Goal: Connect with others: Connect with other users

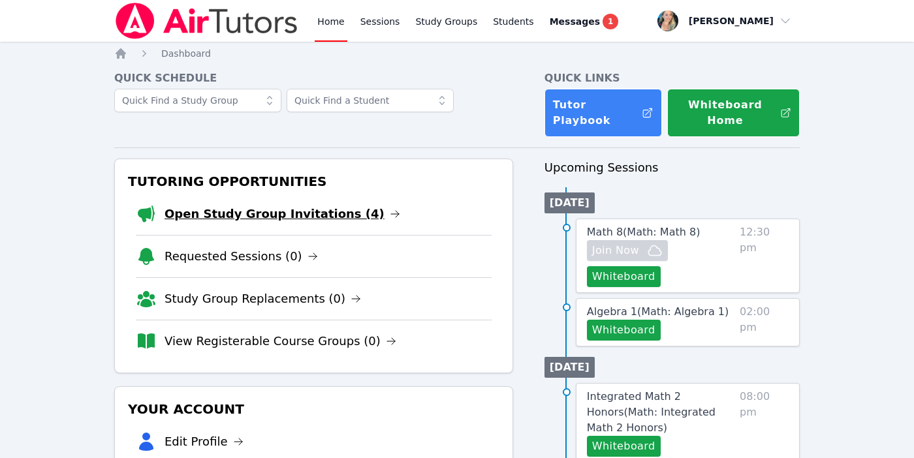
click at [358, 208] on link "Open Study Group Invitations (4)" at bounding box center [282, 214] width 236 height 18
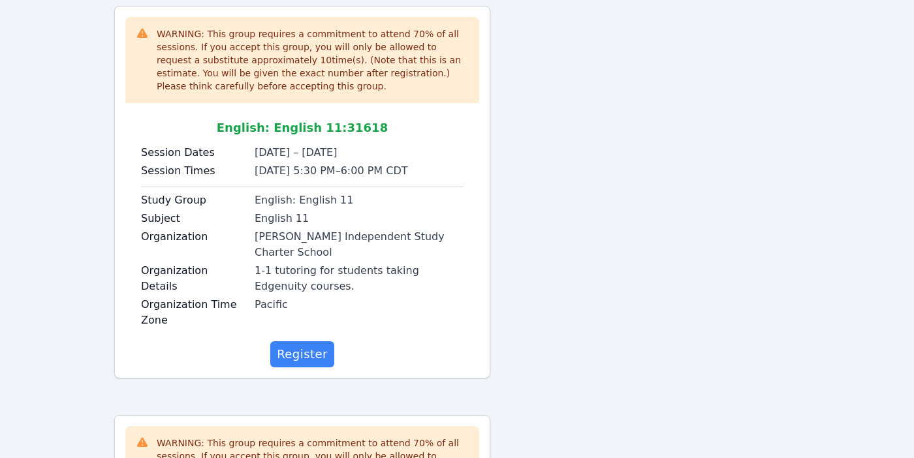
scroll to position [565, 0]
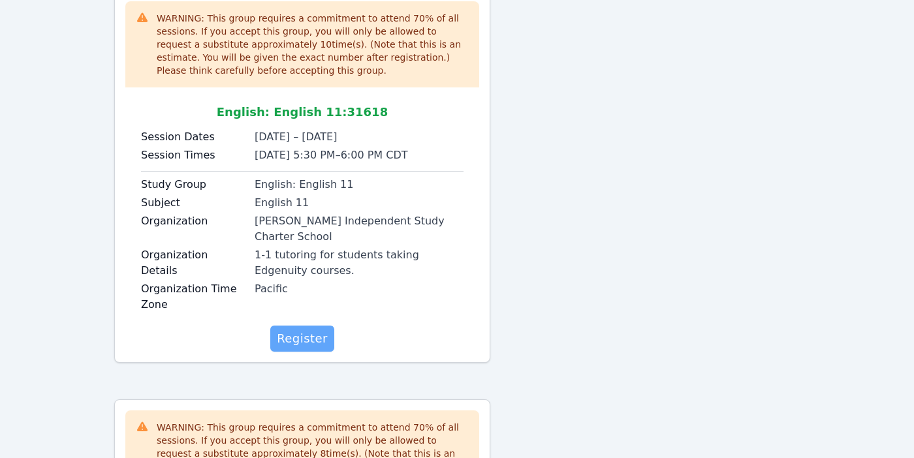
click at [290, 330] on span "Register" at bounding box center [302, 339] width 51 height 18
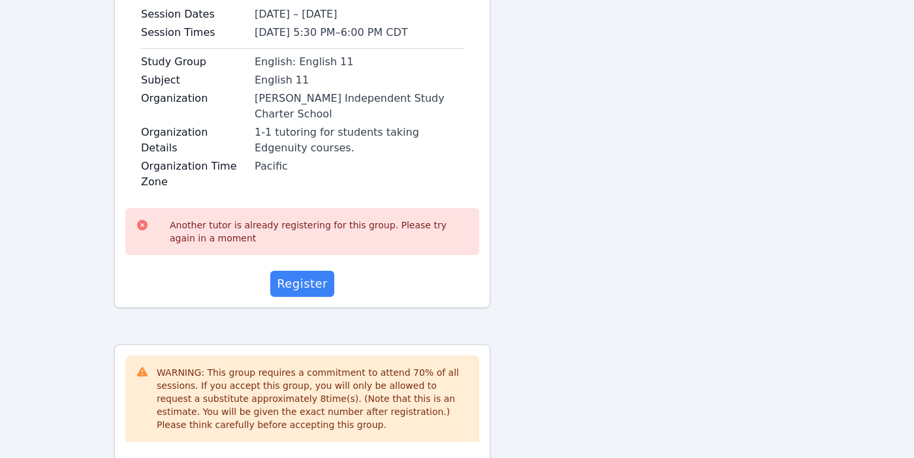
scroll to position [936, 0]
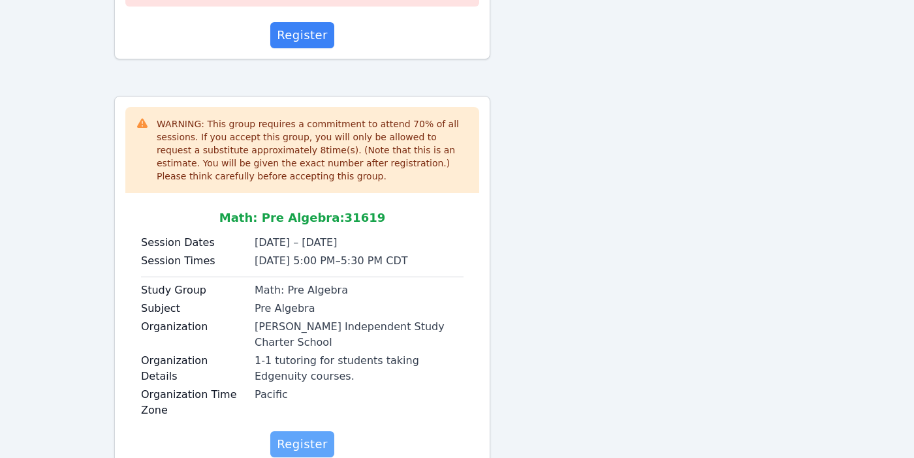
click at [301, 435] on span "Register" at bounding box center [302, 444] width 51 height 18
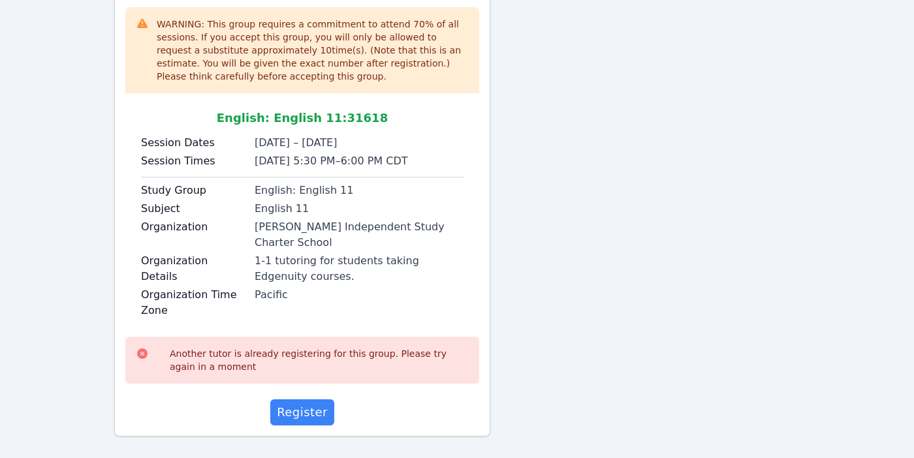
scroll to position [564, 0]
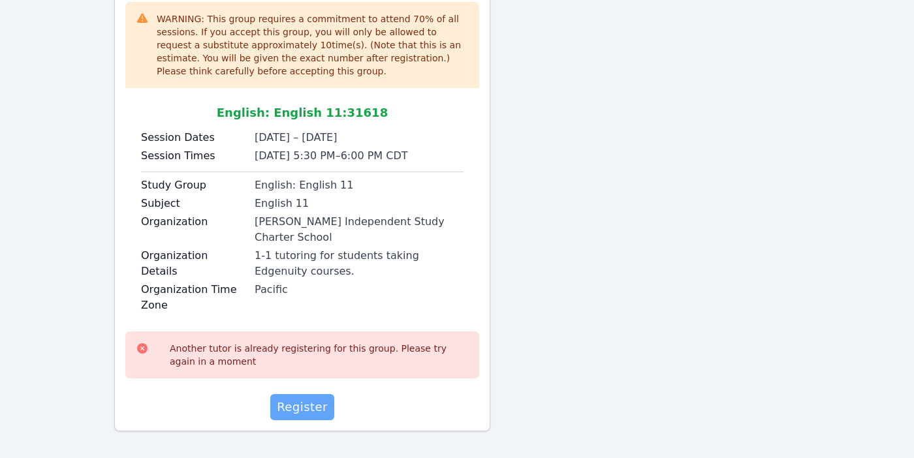
click at [298, 398] on span "Register" at bounding box center [302, 407] width 51 height 18
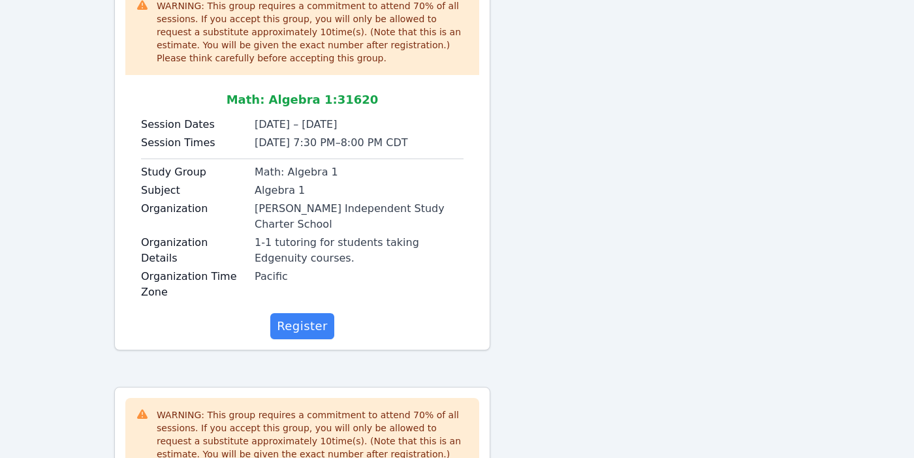
scroll to position [0, 0]
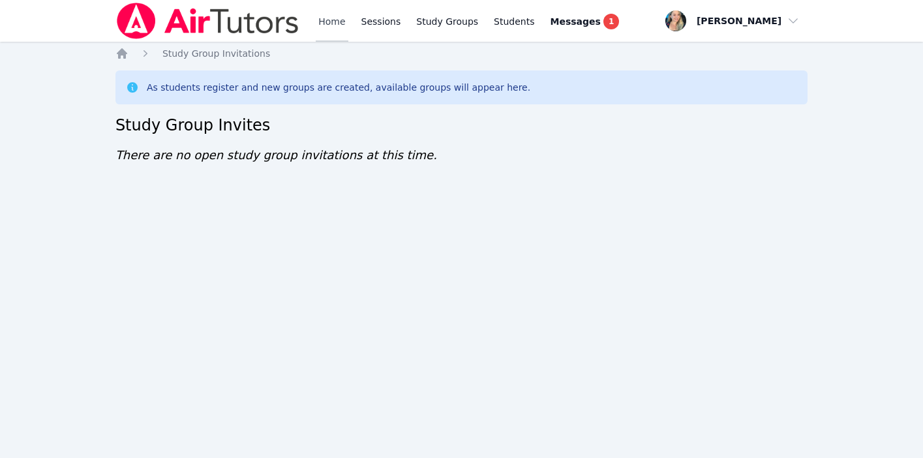
click at [333, 12] on link "Home" at bounding box center [332, 21] width 32 height 42
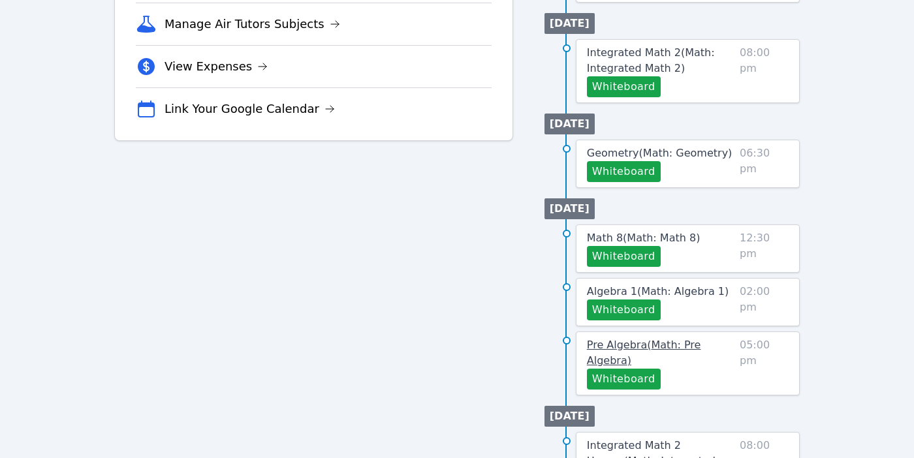
scroll to position [460, 0]
click at [679, 345] on span "Pre Algebra ( Math: Pre Algebra )" at bounding box center [644, 353] width 114 height 28
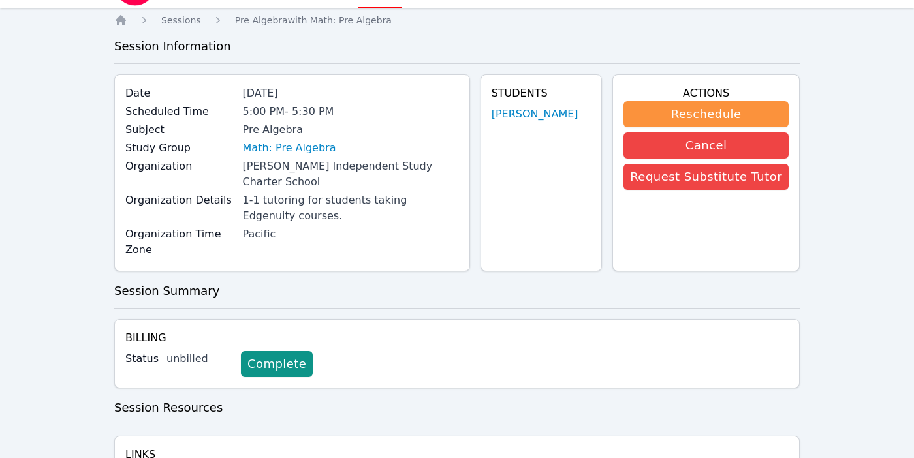
scroll to position [7, 0]
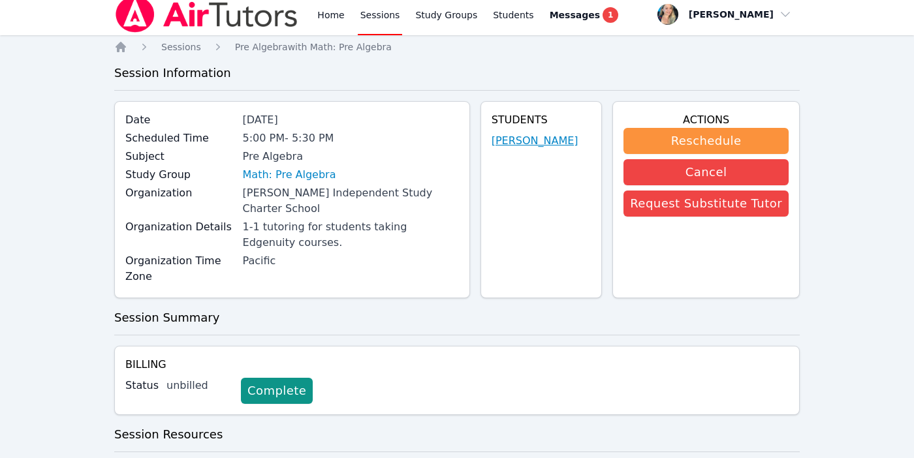
click at [520, 142] on link "Manuel Flores Villa" at bounding box center [534, 141] width 87 height 16
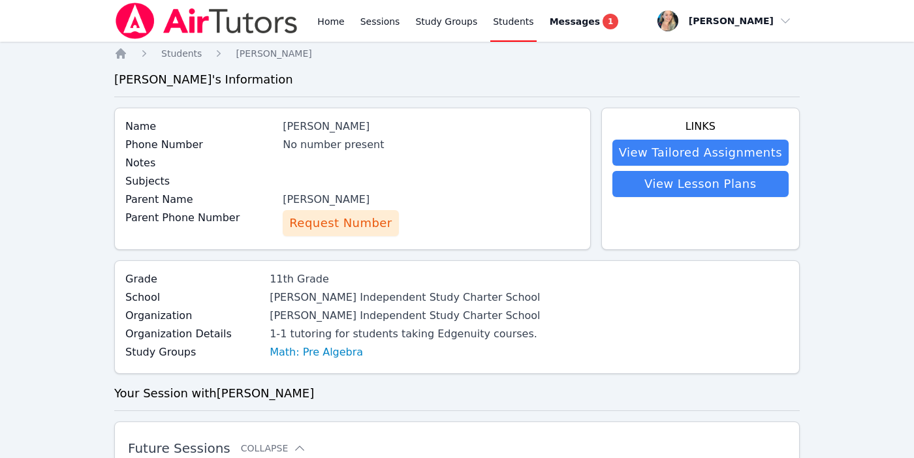
click at [350, 223] on span "Request Number" at bounding box center [340, 223] width 102 height 18
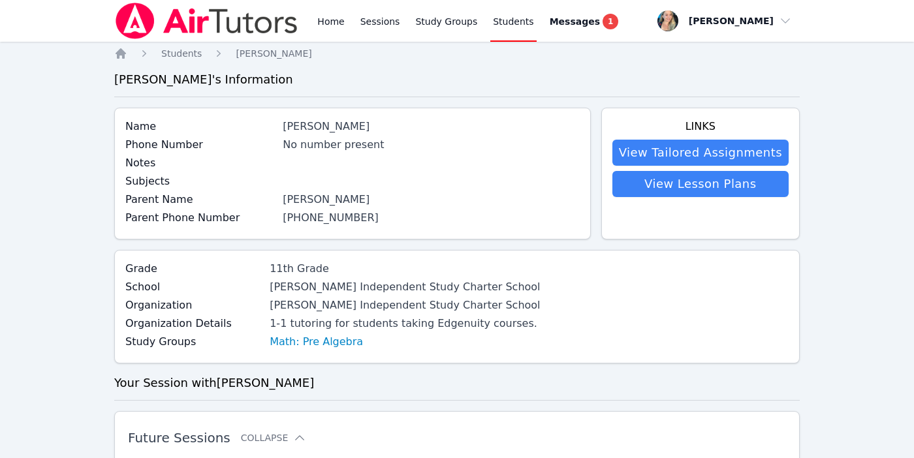
click at [361, 216] on link "(470) 412-9247" at bounding box center [331, 217] width 96 height 12
click at [323, 20] on link "Home" at bounding box center [331, 21] width 32 height 42
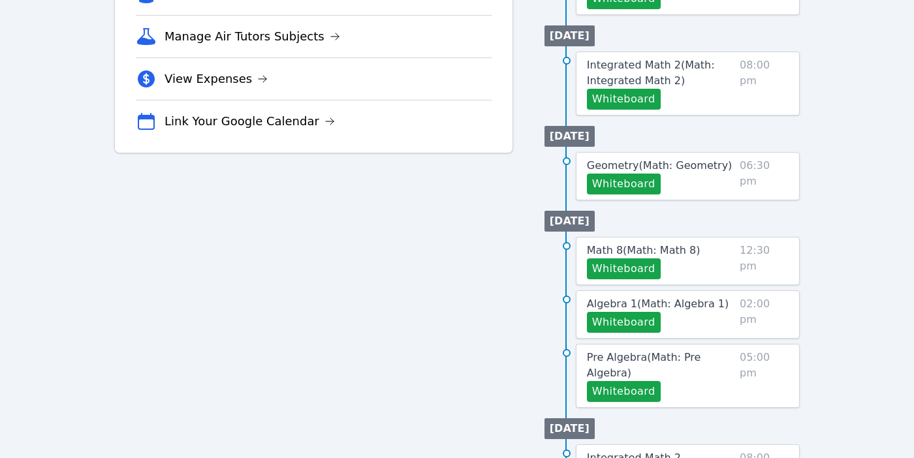
scroll to position [452, 0]
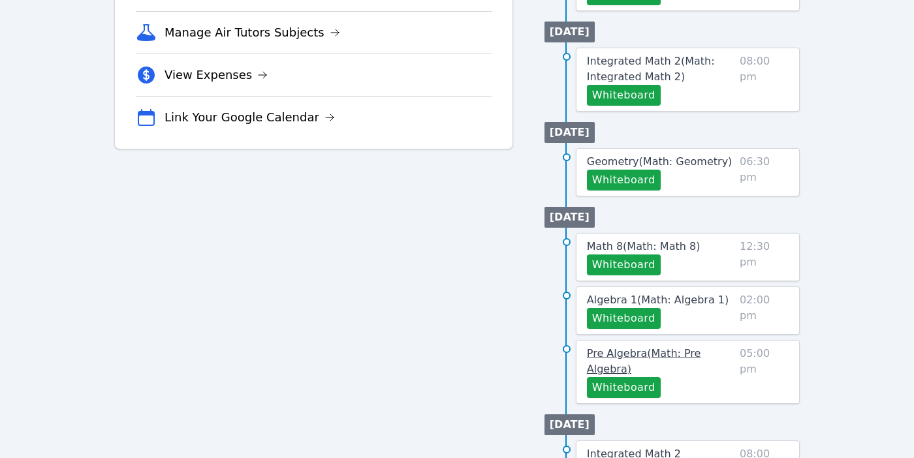
click at [630, 355] on span "Pre Algebra ( Math: Pre Algebra )" at bounding box center [644, 361] width 114 height 28
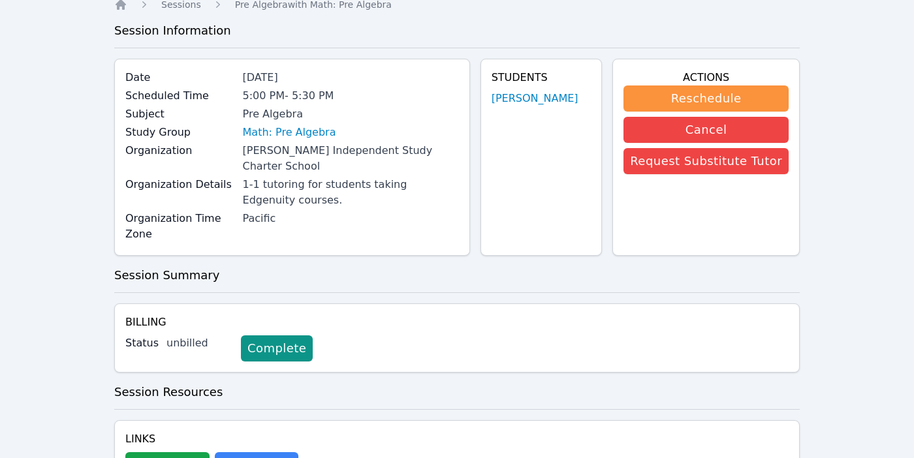
scroll to position [52, 0]
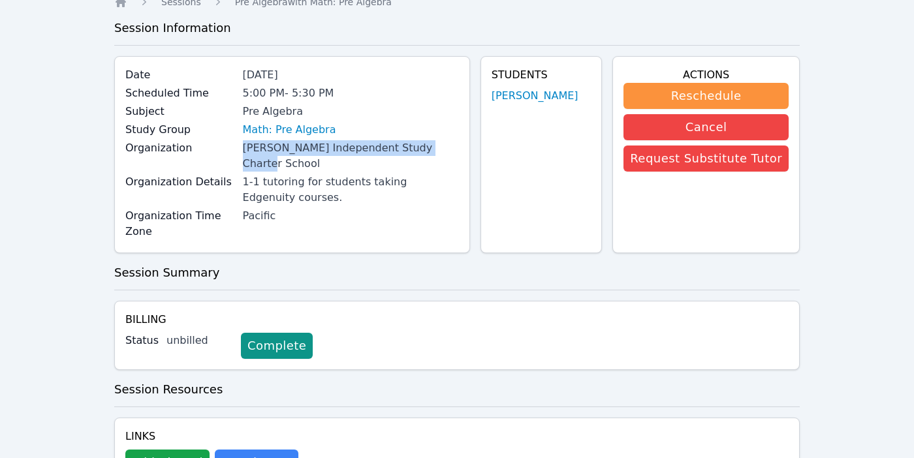
drag, startPoint x: 241, startPoint y: 146, endPoint x: 440, endPoint y: 151, distance: 199.1
click at [440, 151] on div "Organization Tracy Independent Study Charter School" at bounding box center [291, 157] width 333 height 34
copy div "Tracy Independent Study Charter School"
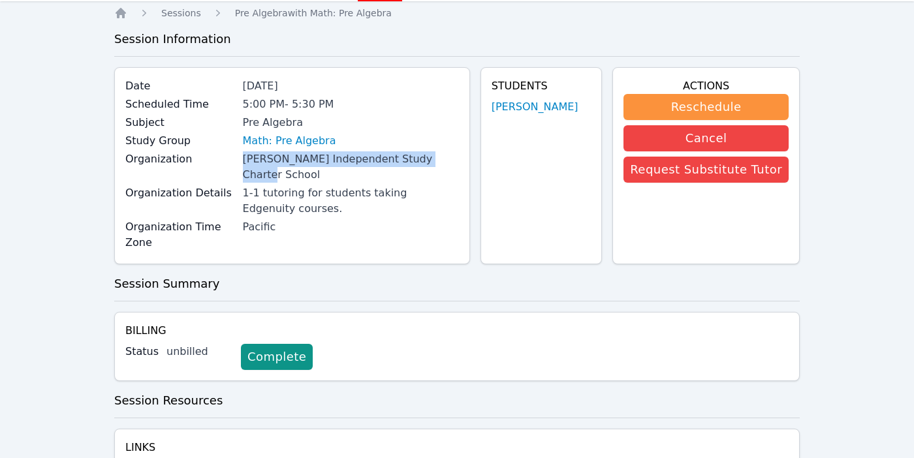
scroll to position [0, 0]
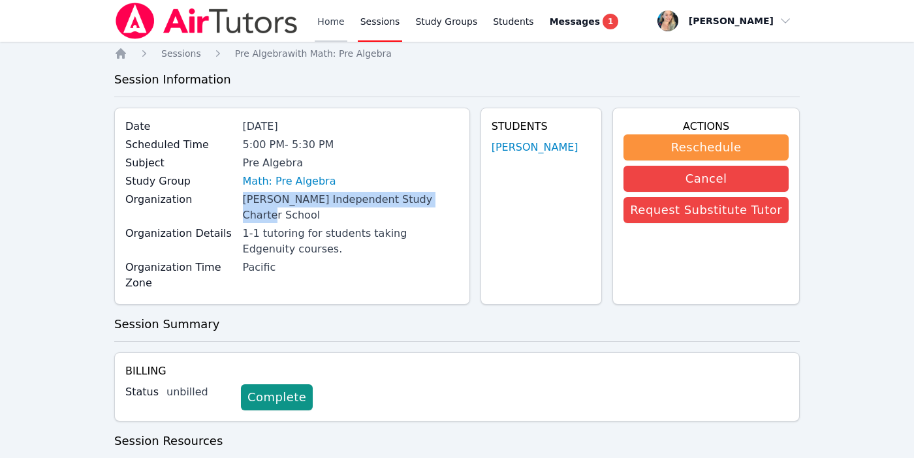
click at [332, 20] on link "Home" at bounding box center [331, 21] width 32 height 42
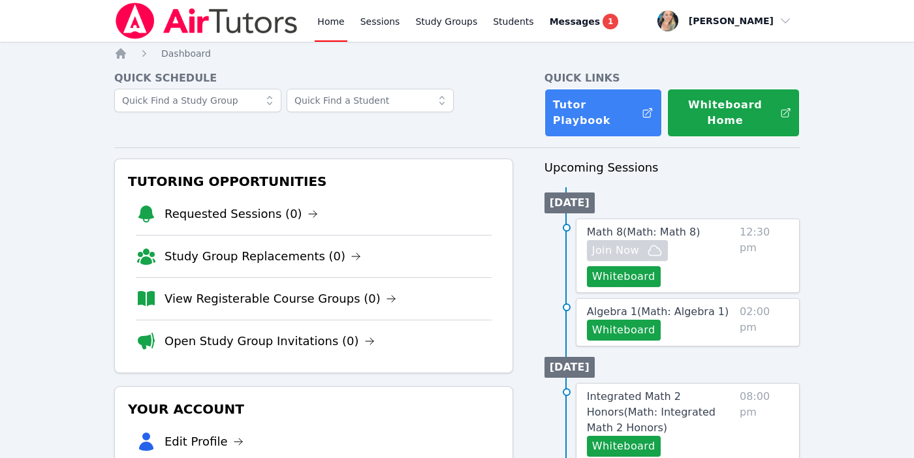
click at [328, 18] on link "Home" at bounding box center [331, 21] width 32 height 42
click at [328, 22] on link "Home" at bounding box center [331, 21] width 32 height 42
click at [334, 27] on link "Home" at bounding box center [331, 21] width 32 height 42
click at [245, 81] on h4 "Quick Schedule" at bounding box center [313, 78] width 399 height 16
click at [320, 18] on link "Home" at bounding box center [331, 21] width 32 height 42
